Goal: Find specific page/section: Find specific page/section

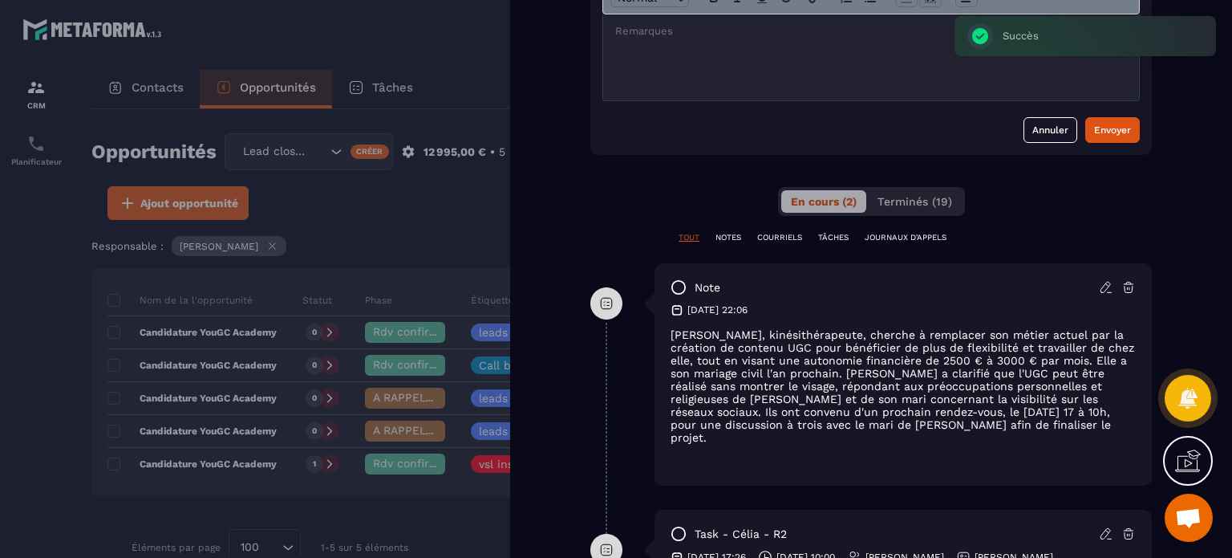
scroll to position [722, 0]
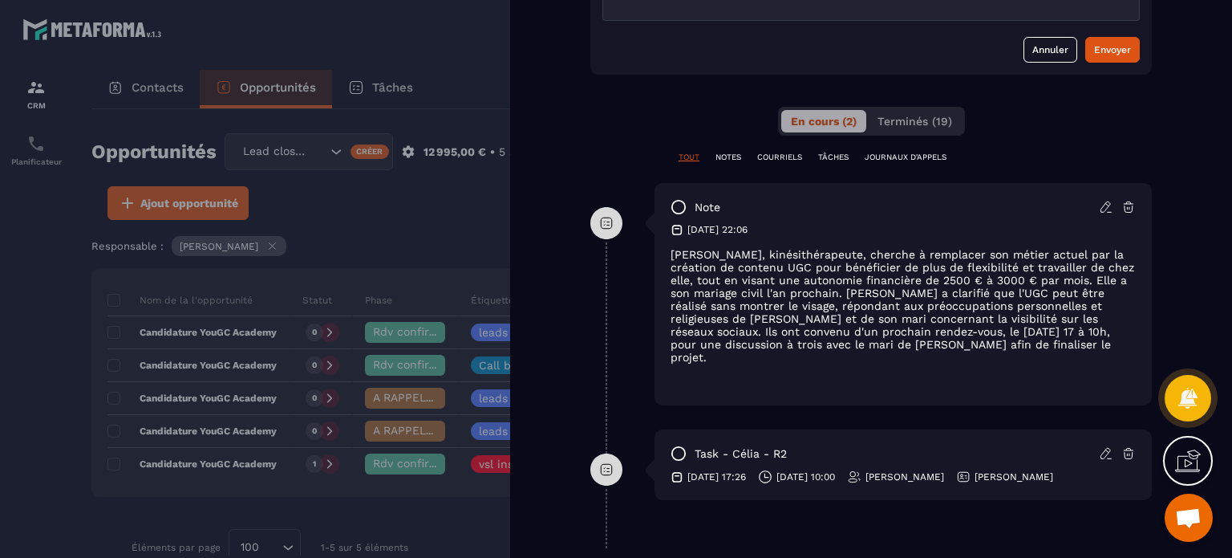
drag, startPoint x: 1085, startPoint y: 347, endPoint x: 664, endPoint y: 253, distance: 431.6
click at [664, 253] on div "note [DATE] 22:06 [PERSON_NAME], kinésithérapeute, cherche à remplacer son méti…" at bounding box center [903, 294] width 497 height 222
copy span "[PERSON_NAME], kinésithérapeute, cherche à remplacer son métier actuel par la c…"
click at [427, 185] on div at bounding box center [616, 279] width 1232 height 558
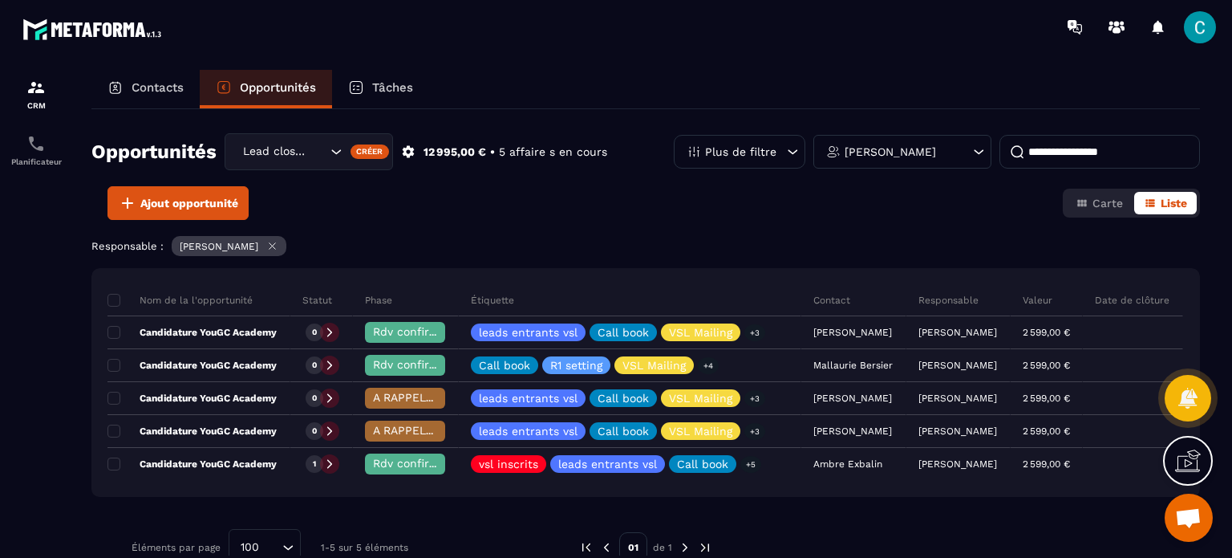
click at [155, 86] on p "Contacts" at bounding box center [158, 87] width 52 height 14
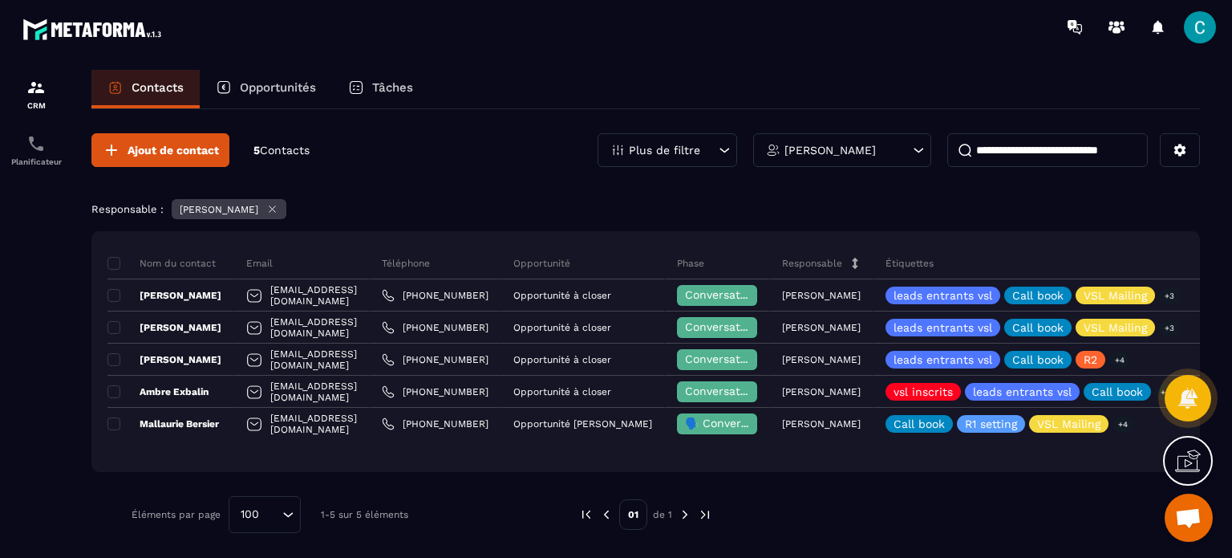
click at [273, 92] on p "Opportunités" at bounding box center [278, 87] width 76 height 14
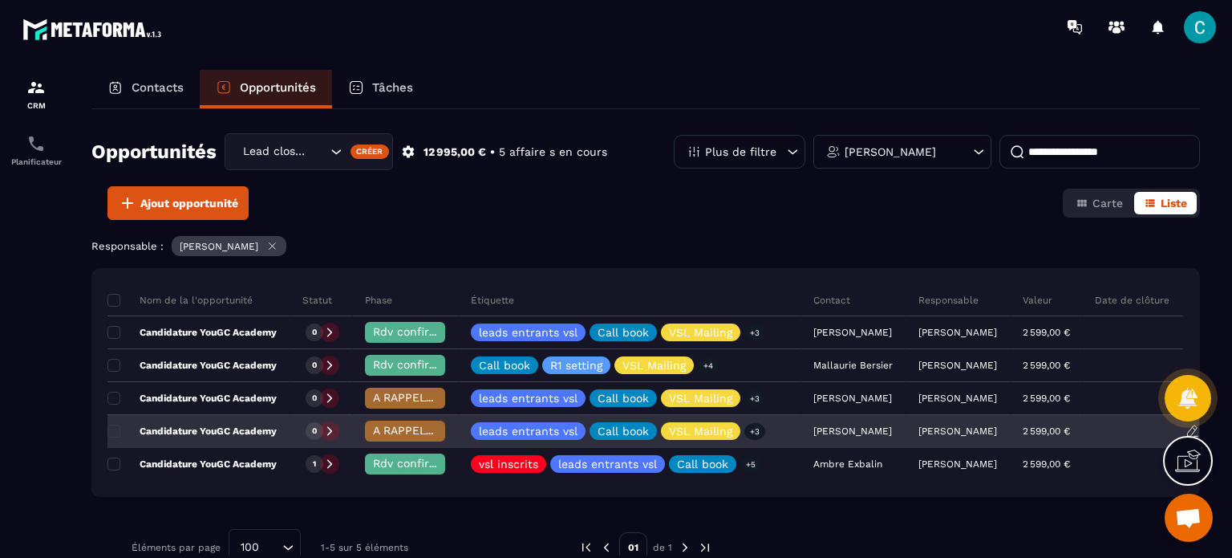
click at [254, 429] on p "Candidature YouGC Academy" at bounding box center [192, 430] width 169 height 13
